Goal: Check status: Check status

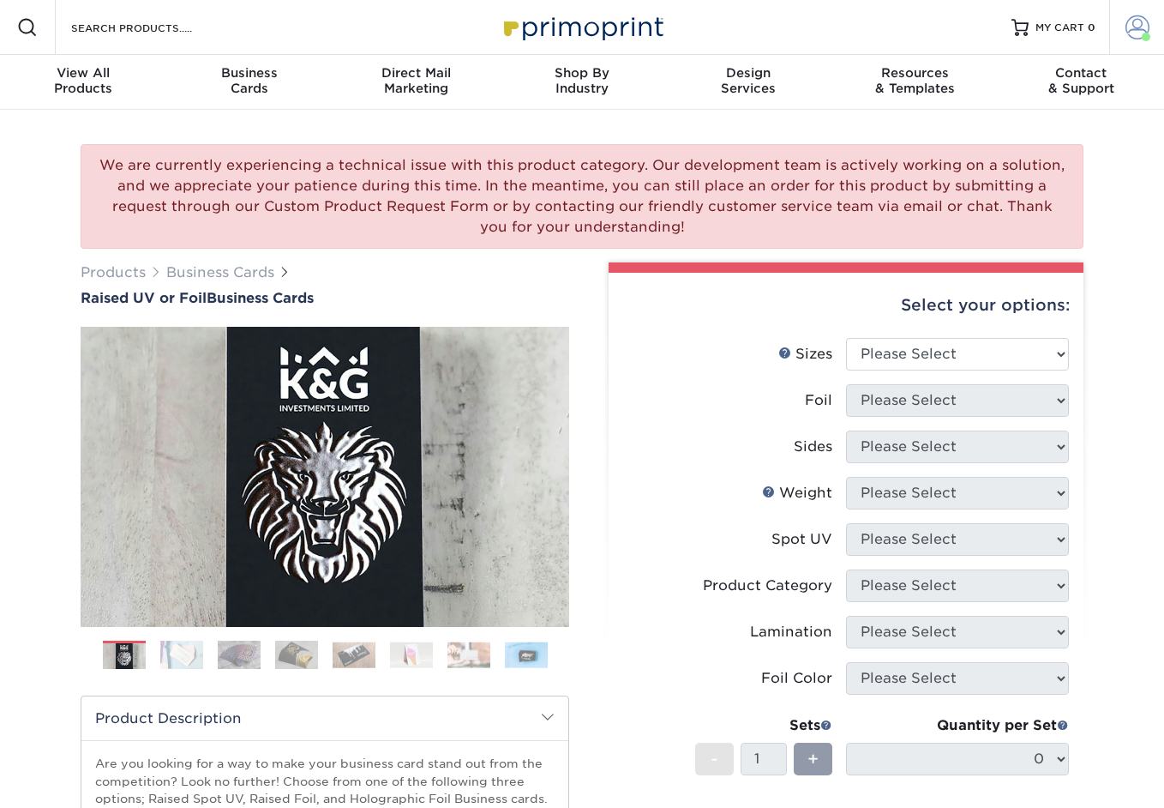
click at [1139, 25] on span at bounding box center [1138, 27] width 24 height 24
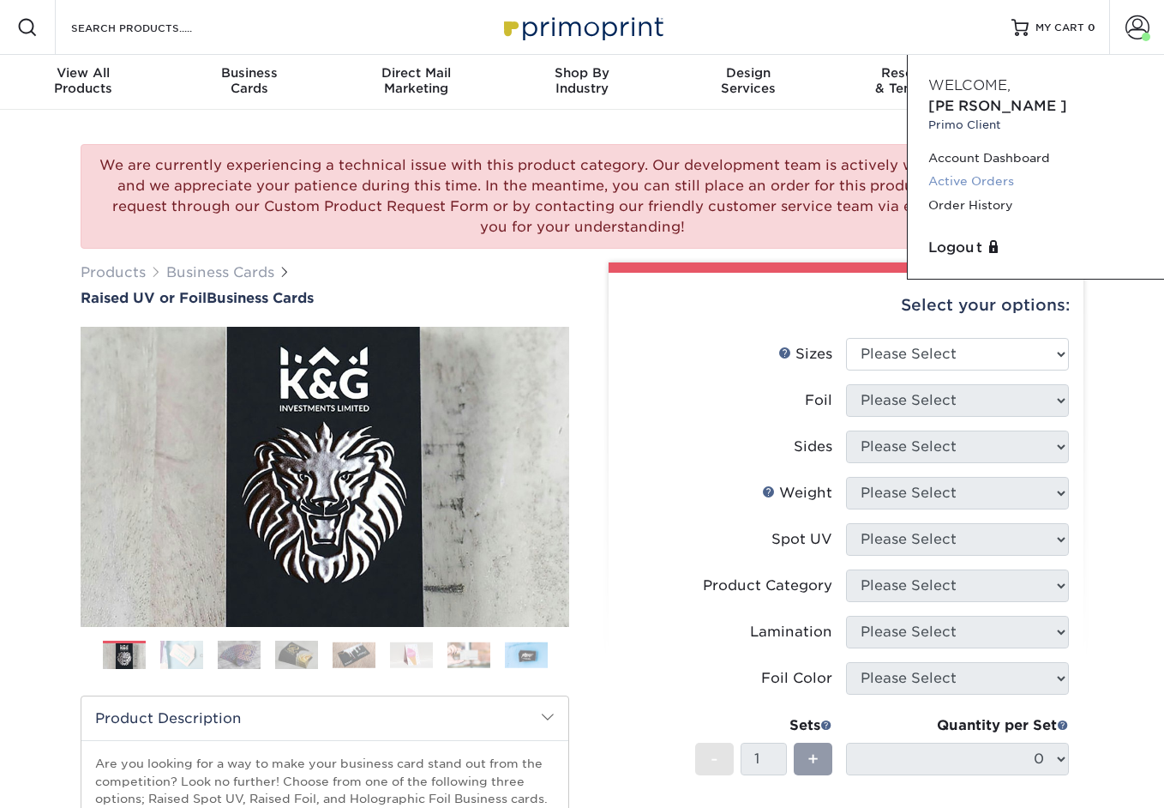
click at [981, 170] on link "Active Orders" at bounding box center [1036, 181] width 215 height 23
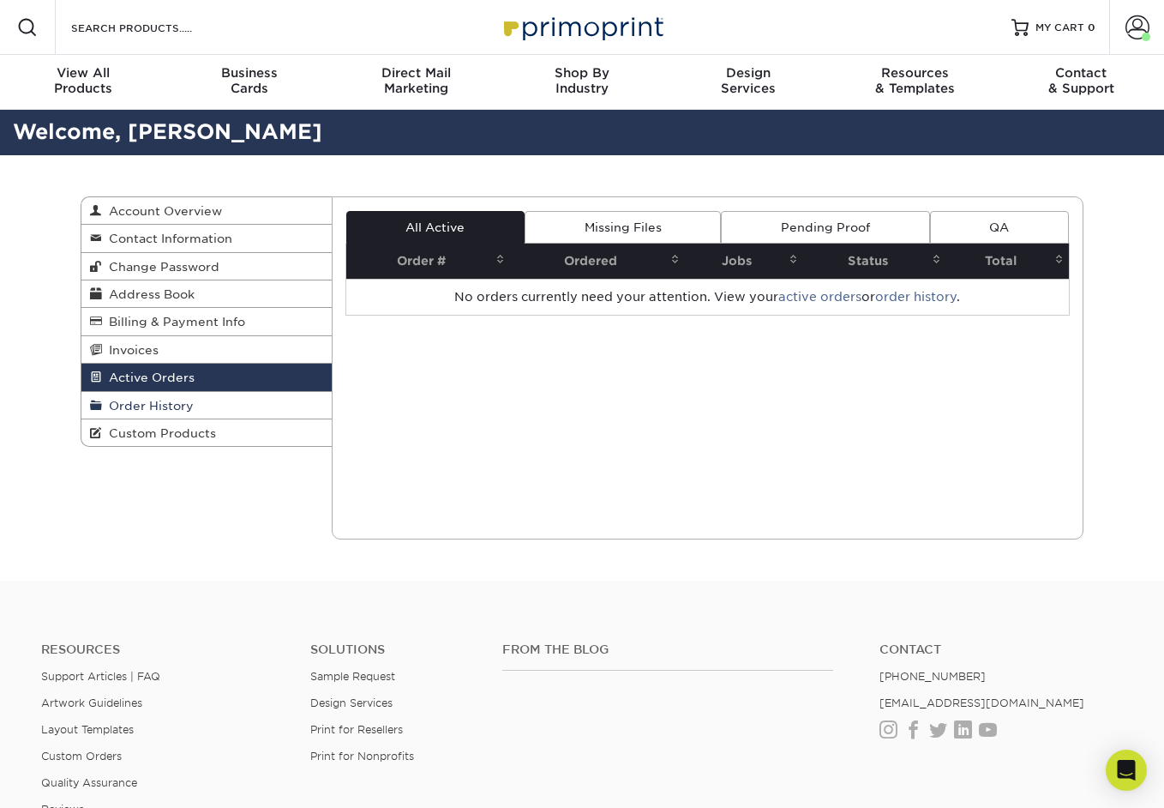
click at [157, 409] on span "Order History" at bounding box center [148, 406] width 92 height 14
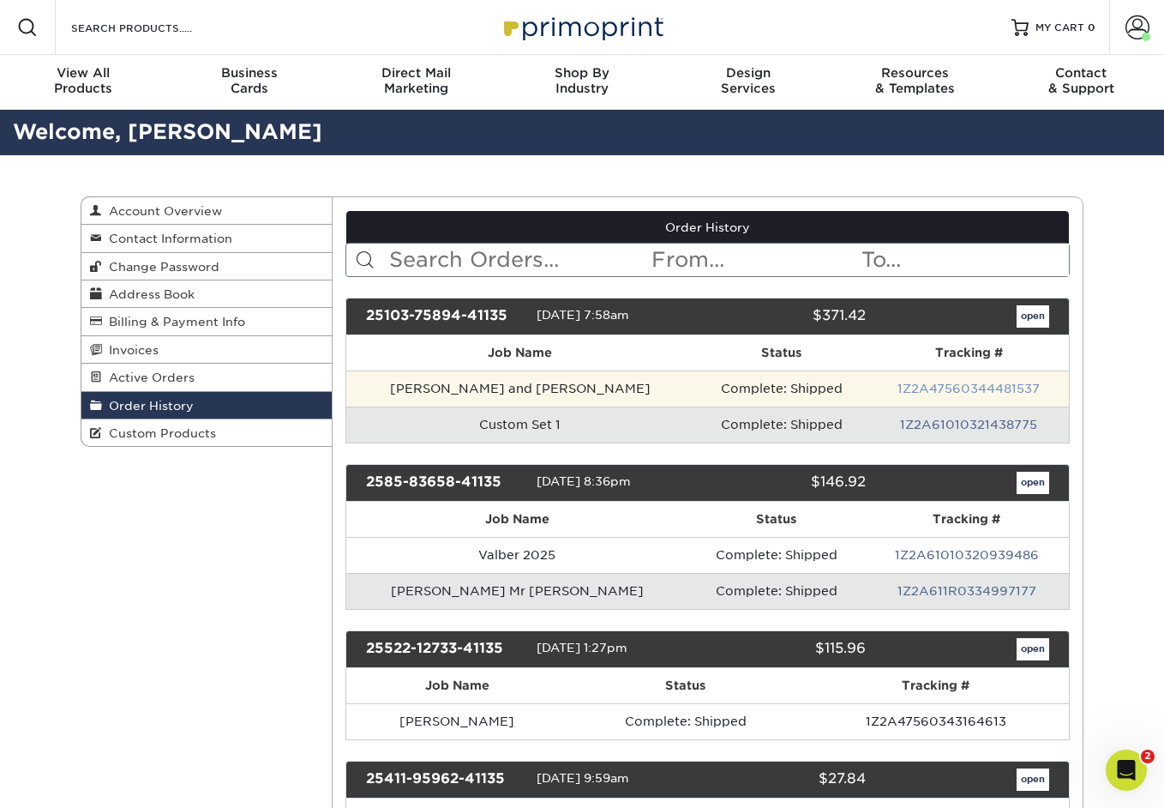
click at [944, 391] on link "1Z2A47560344481537" at bounding box center [969, 389] width 142 height 14
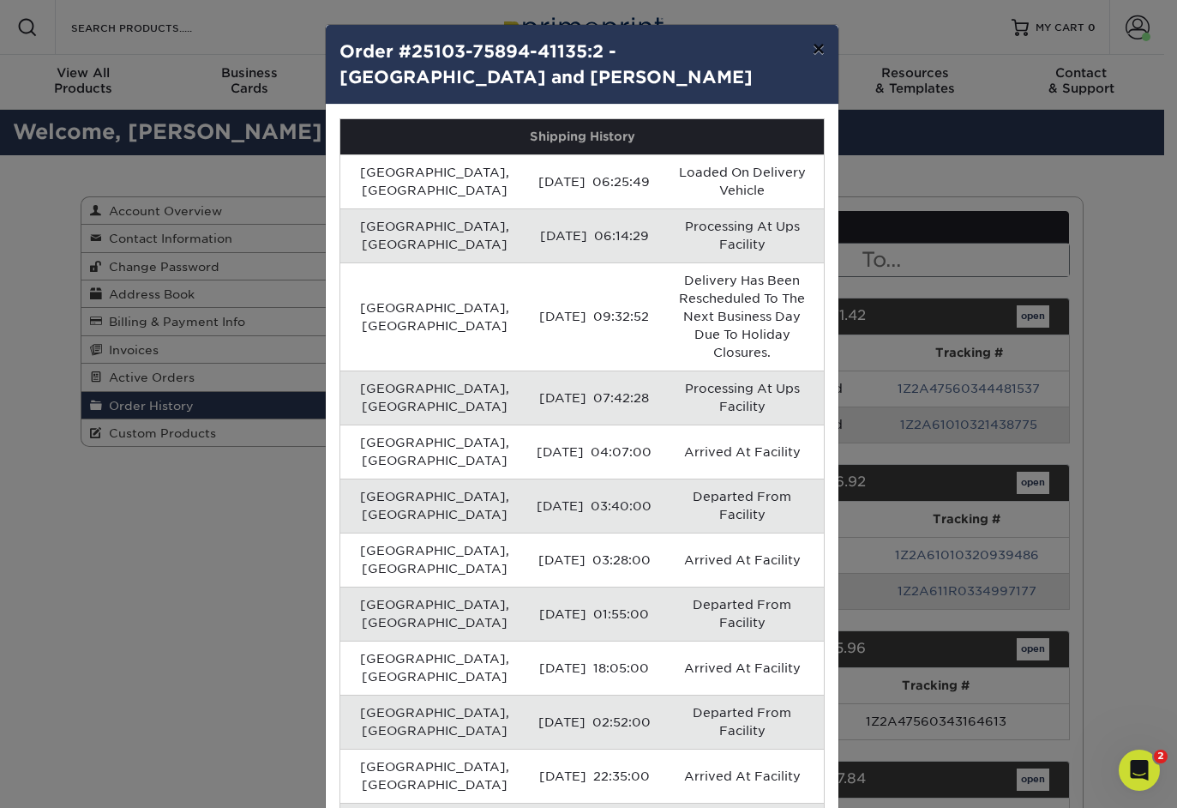
click at [814, 45] on button "×" at bounding box center [818, 49] width 39 height 48
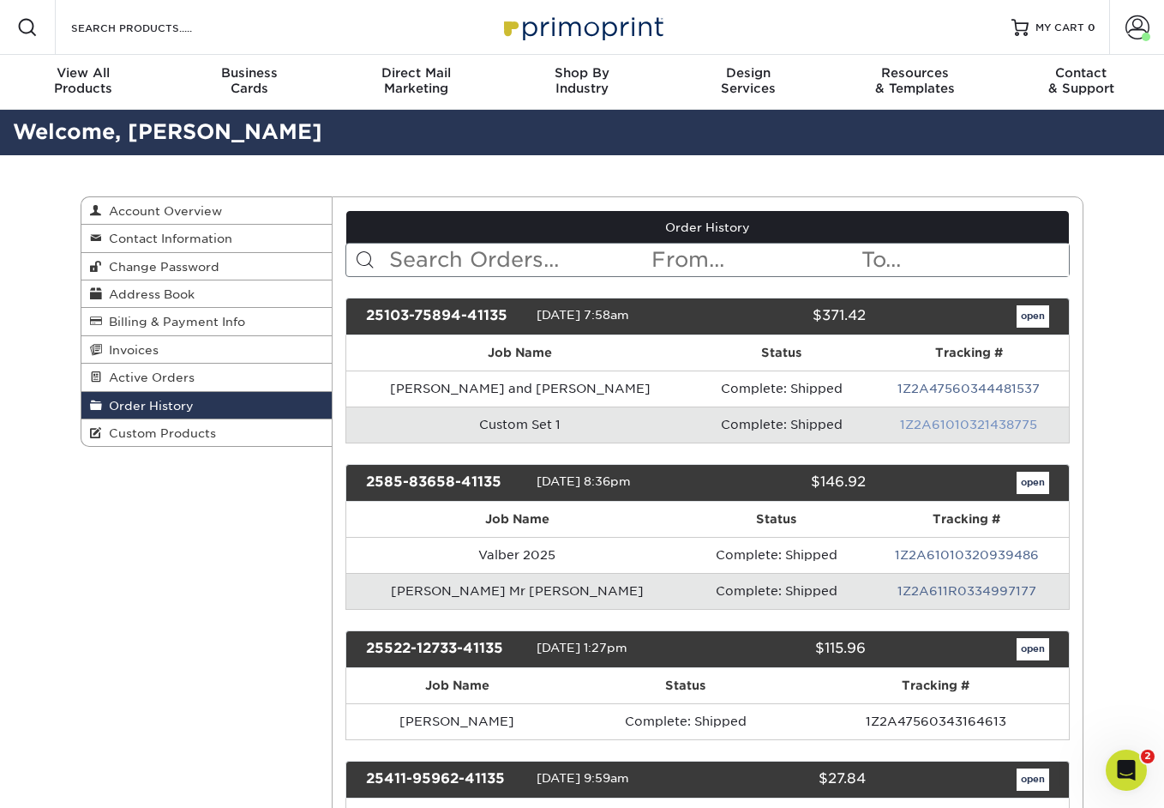
click at [953, 424] on link "1Z2A61010321438775" at bounding box center [968, 425] width 137 height 14
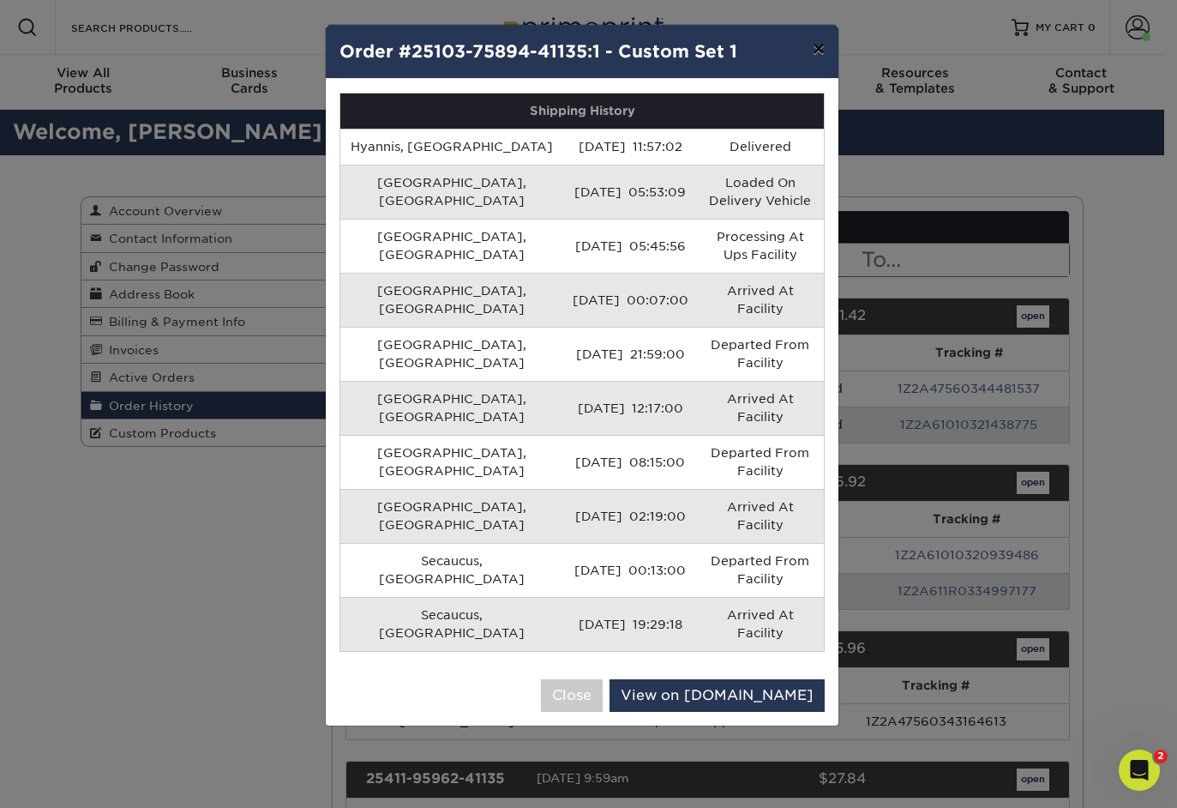
click at [821, 54] on button "×" at bounding box center [818, 49] width 39 height 48
